Goal: Book appointment/travel/reservation

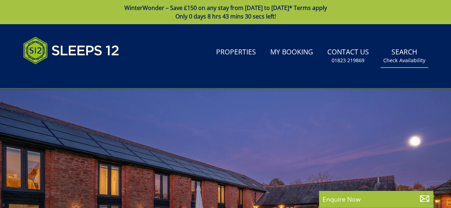
click at [408, 59] on small "Check Availability" at bounding box center [404, 60] width 42 height 7
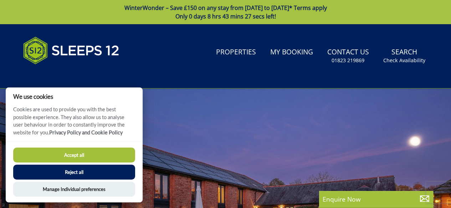
click at [83, 169] on button "Reject all" at bounding box center [74, 172] width 122 height 15
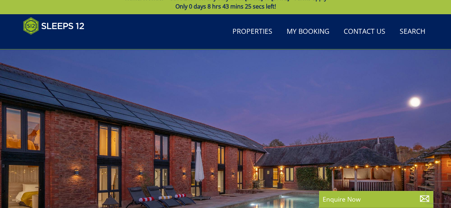
scroll to position [11, 0]
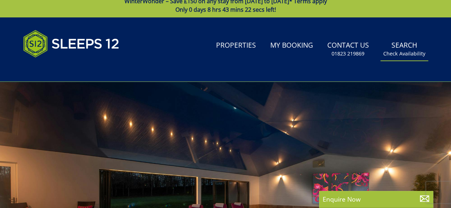
click at [404, 51] on small "Check Availability" at bounding box center [404, 53] width 42 height 7
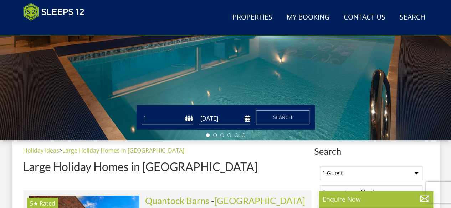
scroll to position [174, 0]
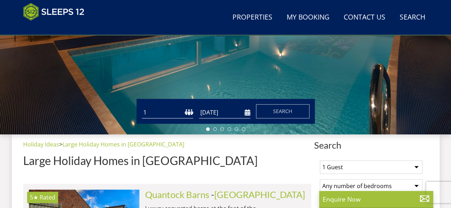
click at [147, 112] on select "1 2 3 4 5 6 7 8 9 10 11 12 13 14 15 16 17 18 19 20 21 22 23 24 25 26 27 28 29 3…" at bounding box center [167, 113] width 51 height 12
select select "9"
click at [142, 107] on select "1 2 3 4 5 6 7 8 9 10 11 12 13 14 15 16 17 18 19 20 21 22 23 24 25 26 27 28 29 3…" at bounding box center [167, 113] width 51 height 12
click at [250, 113] on form "Guests 1 2 3 4 5 6 7 8 9 10 11 12 13 14 15 16 17 18 19 20 21 22 23 24 25 26 27 …" at bounding box center [225, 111] width 167 height 14
click at [245, 114] on input "[DATE]" at bounding box center [224, 113] width 51 height 12
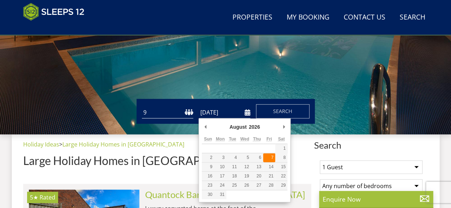
type input "[DATE]"
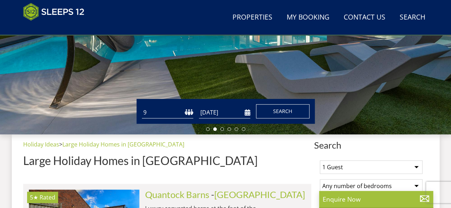
click at [288, 112] on span "Search" at bounding box center [282, 111] width 19 height 7
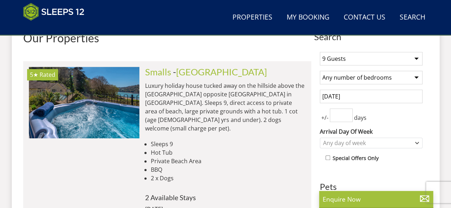
scroll to position [285, 0]
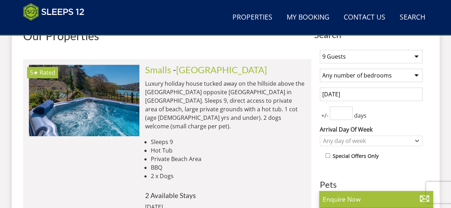
click at [388, 74] on select "Any number of bedrooms 4 Bedrooms 5 Bedrooms 6 Bedrooms 7 Bedrooms 8 Bedrooms 9…" at bounding box center [371, 76] width 103 height 14
select select "6"
click at [320, 69] on select "Any number of bedrooms 4 Bedrooms 5 Bedrooms 6 Bedrooms 7 Bedrooms 8 Bedrooms 9…" at bounding box center [371, 76] width 103 height 14
click at [344, 115] on input "number" at bounding box center [341, 114] width 23 height 14
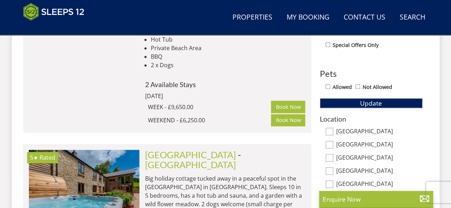
scroll to position [349, 0]
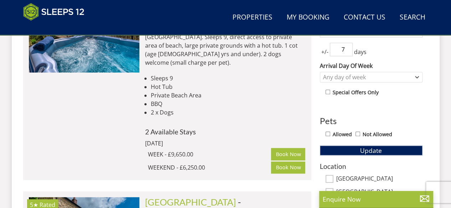
type input "7"
click at [328, 130] on div "Allowed Not Allowed" at bounding box center [373, 135] width 97 height 10
click at [327, 133] on input "Allowed" at bounding box center [327, 134] width 5 height 5
checkbox input "true"
click at [362, 146] on span "Update" at bounding box center [371, 150] width 22 height 9
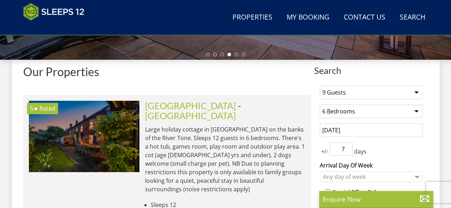
scroll to position [431, 0]
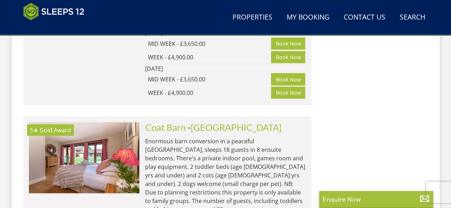
scroll to position [4865, 0]
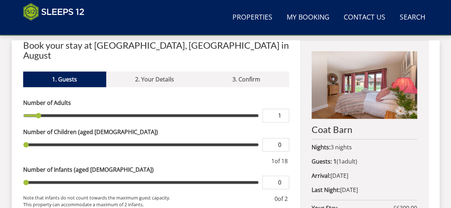
scroll to position [271, 0]
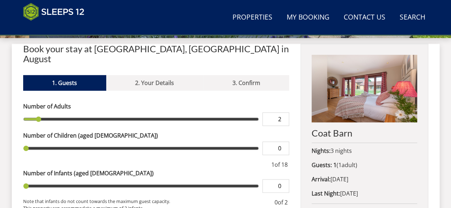
type input "2"
click at [284, 113] on input "2" at bounding box center [275, 120] width 27 height 14
type input "2"
type input "3"
click at [284, 113] on input "3" at bounding box center [275, 120] width 27 height 14
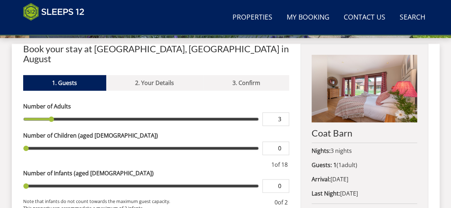
type input "3"
type input "4"
click at [284, 113] on input "4" at bounding box center [275, 120] width 27 height 14
type input "4"
type input "5"
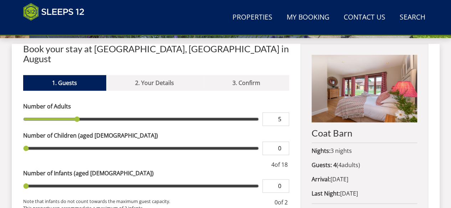
click at [284, 113] on input "5" at bounding box center [275, 120] width 27 height 14
type input "5"
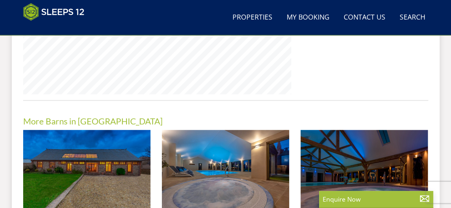
scroll to position [666, 0]
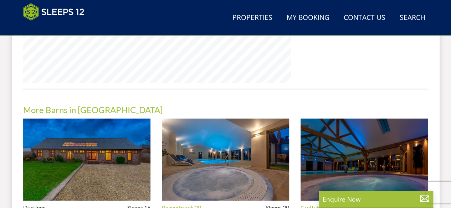
drag, startPoint x: 89, startPoint y: 140, endPoint x: 36, endPoint y: 181, distance: 67.1
click at [36, 205] on link "Dustings" at bounding box center [34, 208] width 22 height 6
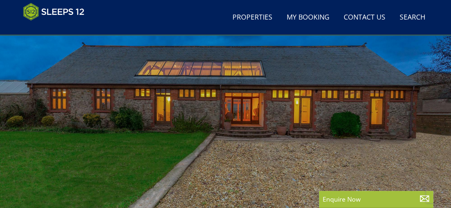
scroll to position [57, 0]
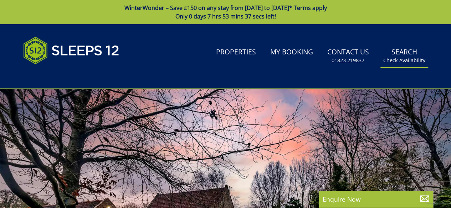
click at [405, 60] on small "Check Availability" at bounding box center [404, 60] width 42 height 7
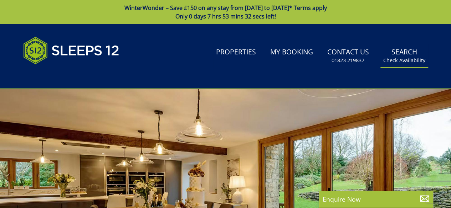
click at [401, 60] on small "Check Availability" at bounding box center [404, 60] width 42 height 7
click at [407, 50] on link "Search Check Availability" at bounding box center [404, 56] width 48 height 23
click at [399, 61] on small "Check Availability" at bounding box center [404, 60] width 42 height 7
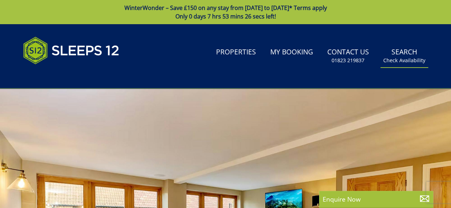
click at [399, 62] on small "Check Availability" at bounding box center [404, 60] width 42 height 7
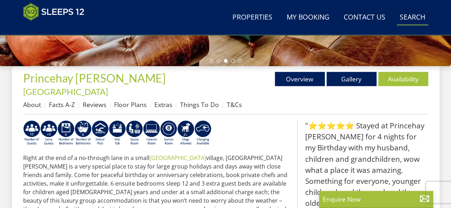
scroll to position [257, 0]
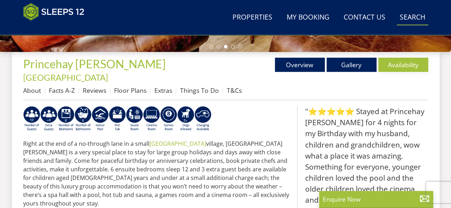
click at [399, 62] on link "Availability" at bounding box center [403, 65] width 50 height 14
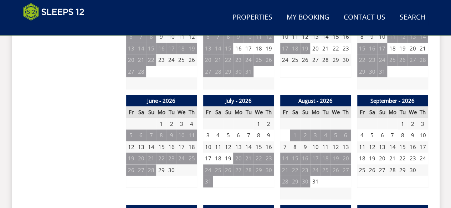
scroll to position [499, 0]
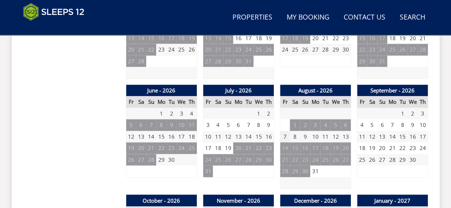
click at [284, 131] on td "7" at bounding box center [285, 137] width 10 height 12
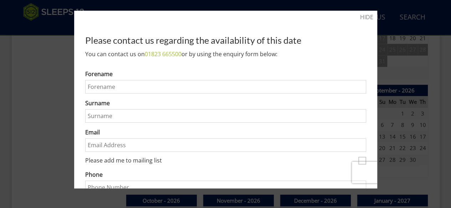
click at [436, 61] on div at bounding box center [225, 104] width 451 height 208
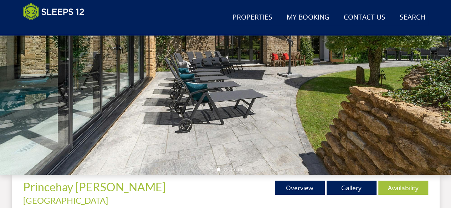
scroll to position [157, 0]
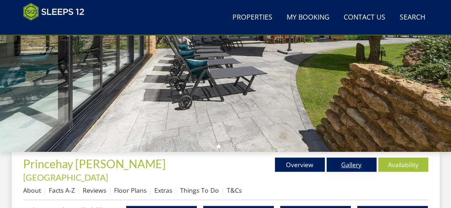
click at [348, 164] on link "Gallery" at bounding box center [351, 165] width 50 height 14
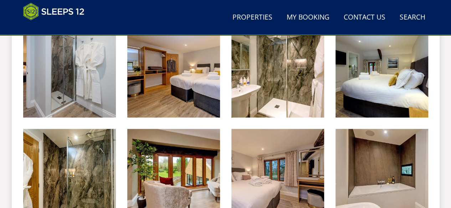
scroll to position [755, 0]
